Goal: Task Accomplishment & Management: Manage account settings

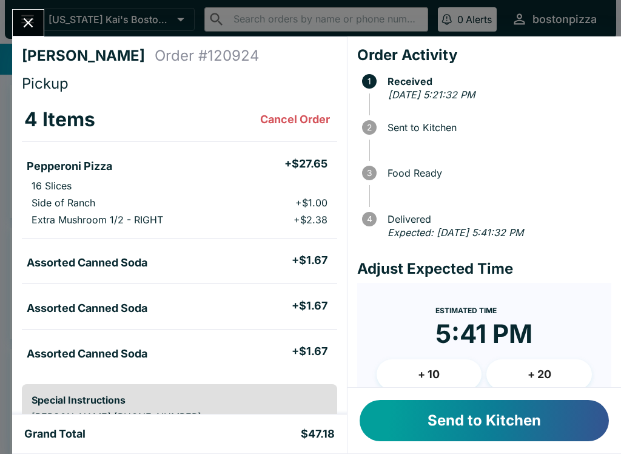
click at [414, 370] on button "+ 10" at bounding box center [430, 374] width 106 height 30
click at [397, 421] on button "Send to Kitchen" at bounding box center [484, 420] width 249 height 41
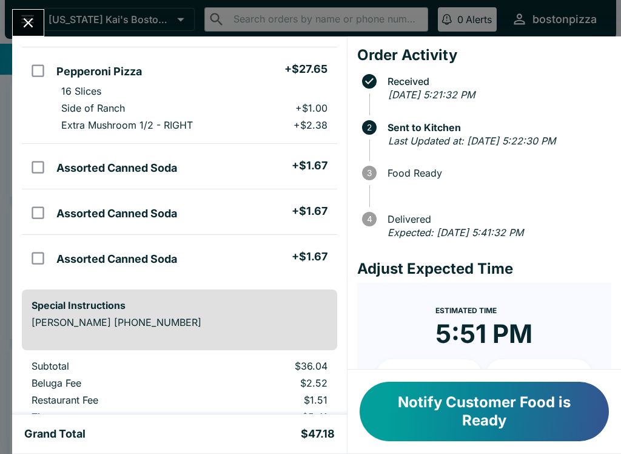
scroll to position [98, 0]
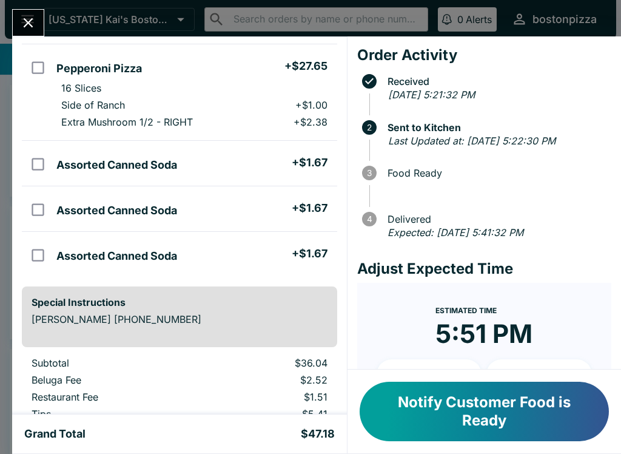
click at [545, 440] on button "Notify Customer Food is Ready" at bounding box center [484, 411] width 249 height 59
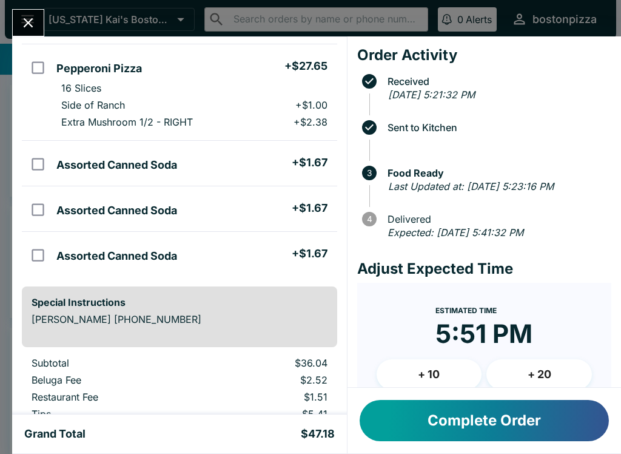
click at [27, 29] on icon "Close" at bounding box center [28, 23] width 16 height 16
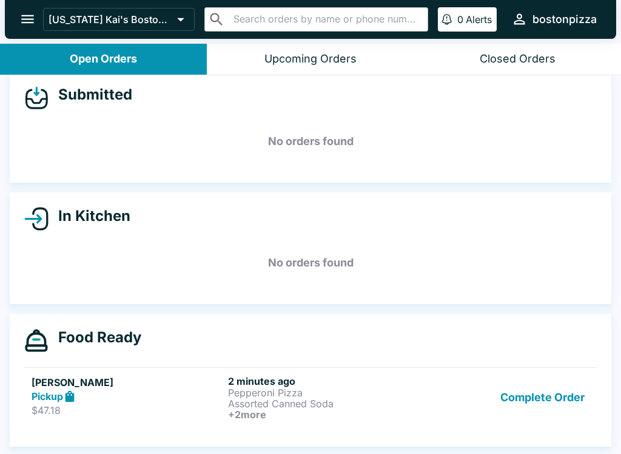
scroll to position [14, 0]
click at [79, 393] on div "Pickup" at bounding box center [128, 397] width 192 height 14
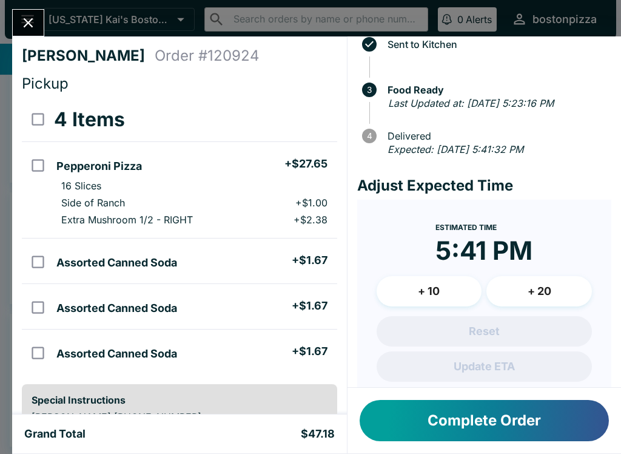
scroll to position [83, 0]
click at [33, 21] on icon "Close" at bounding box center [28, 23] width 16 height 16
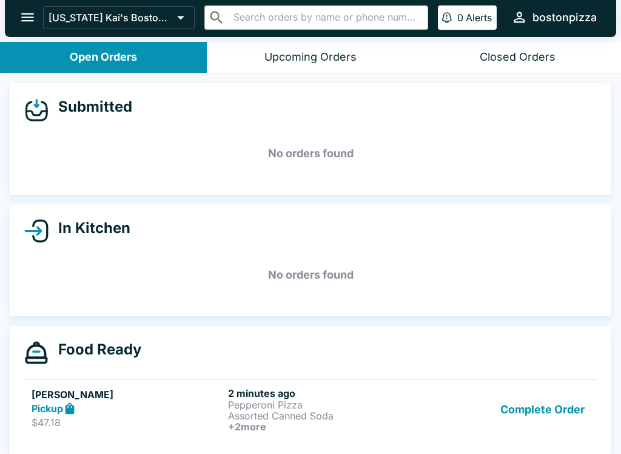
click at [29, 249] on div "In Kitchen No orders found" at bounding box center [311, 261] width 602 height 112
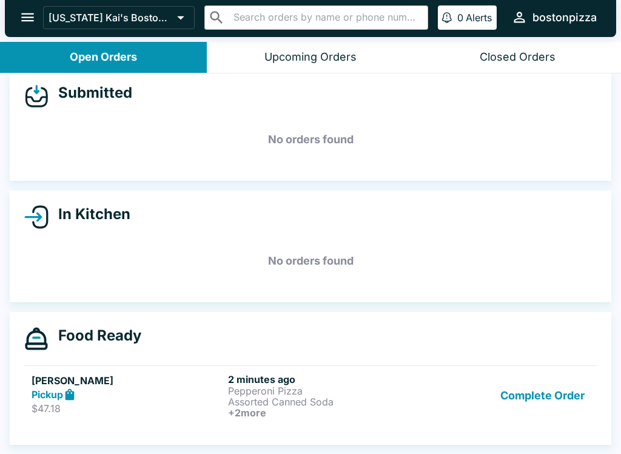
scroll to position [14, 0]
click at [322, 417] on h6 "+ 2 more" at bounding box center [324, 412] width 192 height 11
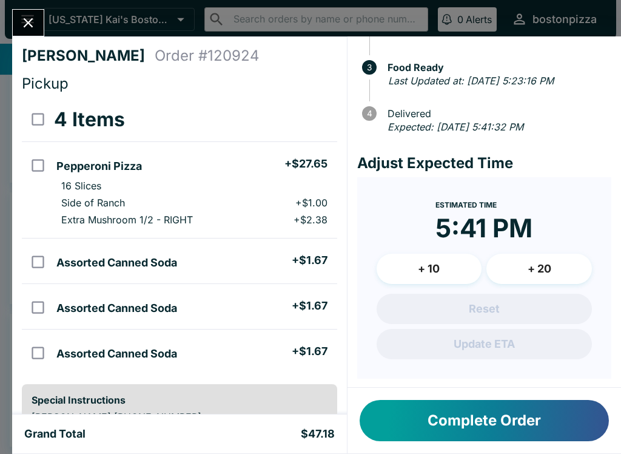
scroll to position [105, 0]
click at [484, 219] on time "5:41 PM" at bounding box center [484, 229] width 97 height 32
click at [600, 210] on form "Estimated Time 5:41 PM + 10 + 20 Reset Update ETA" at bounding box center [484, 278] width 254 height 201
click at [509, 371] on form "Estimated Time 5:41 PM + 10 + 20 Reset Update ETA" at bounding box center [484, 278] width 254 height 201
click at [515, 365] on form "Estimated Time 5:41 PM + 10 + 20 Reset Update ETA" at bounding box center [484, 278] width 254 height 201
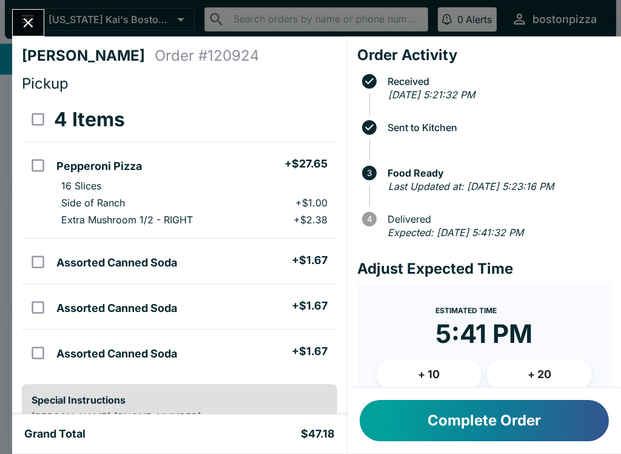
scroll to position [0, 0]
click at [38, 27] on button "Close" at bounding box center [28, 23] width 31 height 26
